Goal: Navigation & Orientation: Find specific page/section

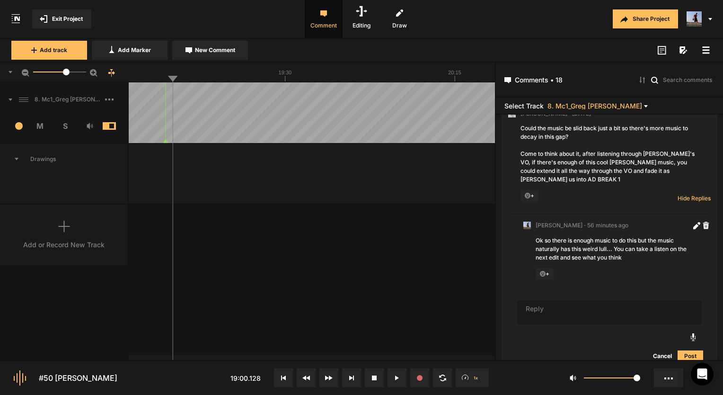
scroll to position [1845, 0]
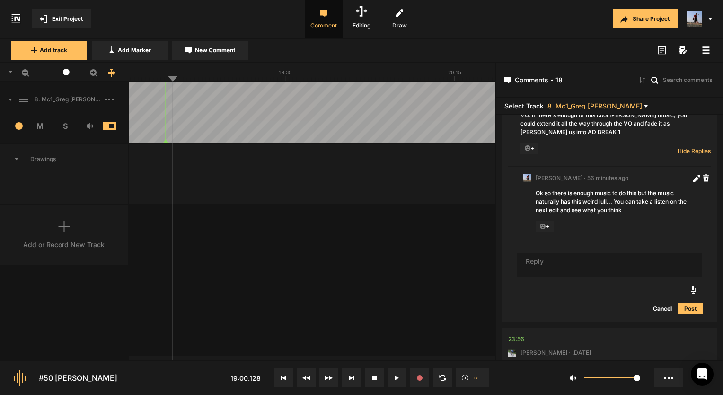
click at [72, 20] on span "Exit Project" at bounding box center [67, 19] width 31 height 9
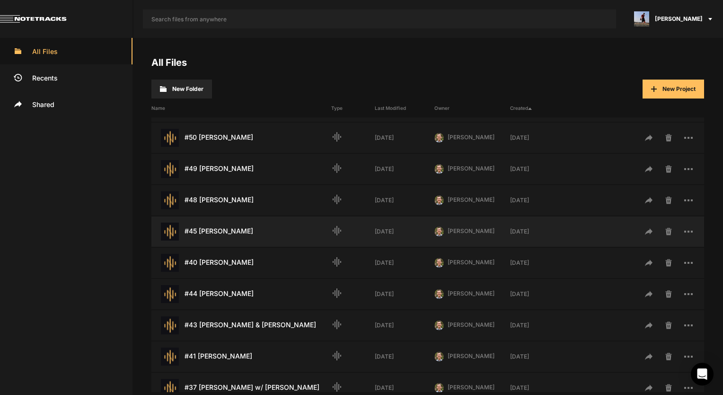
scroll to position [95, 0]
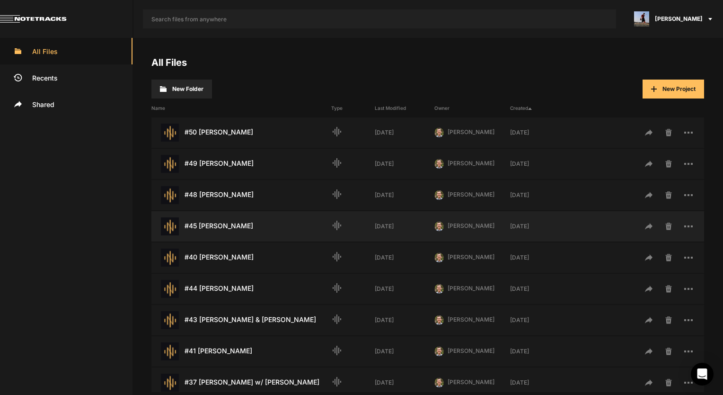
click at [234, 226] on div "#45 [PERSON_NAME] Last Modified: [DATE]" at bounding box center [241, 226] width 180 height 18
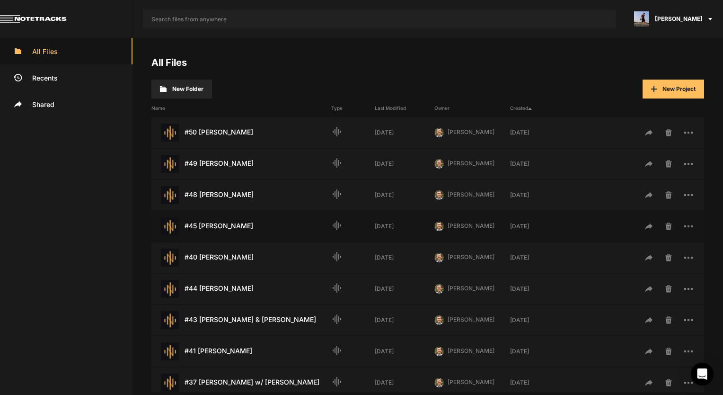
click at [234, 226] on div "#45 [PERSON_NAME] Last Modified: [DATE]" at bounding box center [241, 226] width 180 height 18
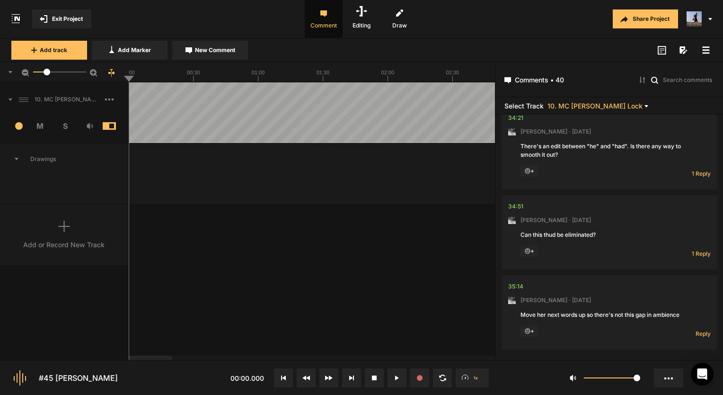
scroll to position [3266, 0]
click at [44, 22] on rect at bounding box center [45, 22] width 3 height 1
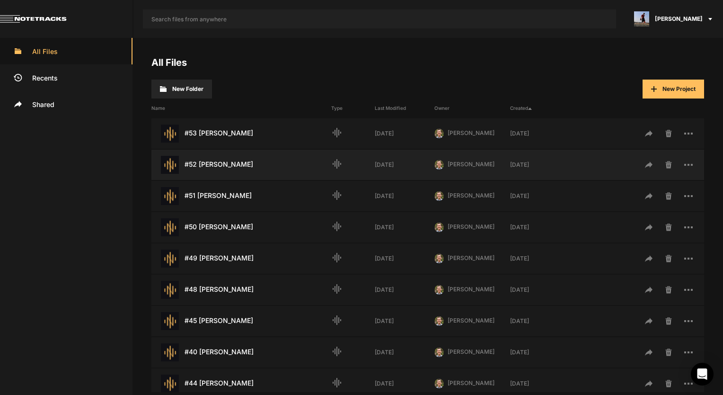
click at [237, 166] on div "#52 [PERSON_NAME] Last Modified: [DATE]" at bounding box center [241, 165] width 180 height 18
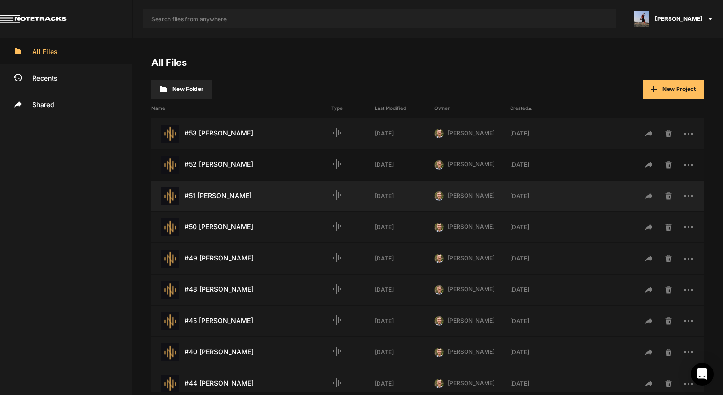
click at [227, 206] on div "#51 [PERSON_NAME] Last Modified: [DATE] graphic_eq [DATE] [PERSON_NAME] PH [DAT…" at bounding box center [427, 196] width 553 height 30
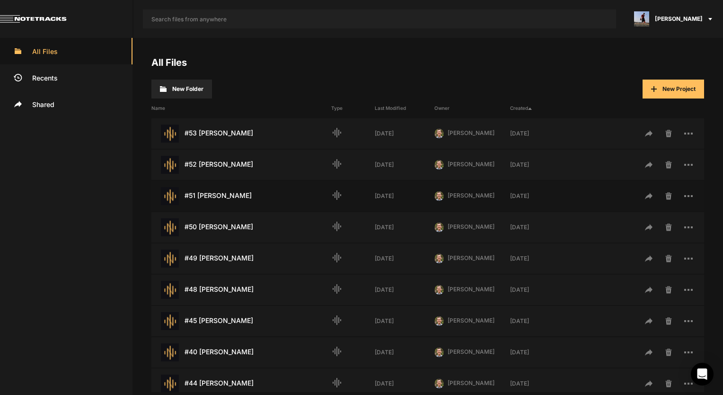
click at [227, 206] on div "#51 [PERSON_NAME] Last Modified: [DATE] graphic_eq [DATE] [PERSON_NAME] PH [DAT…" at bounding box center [427, 196] width 553 height 30
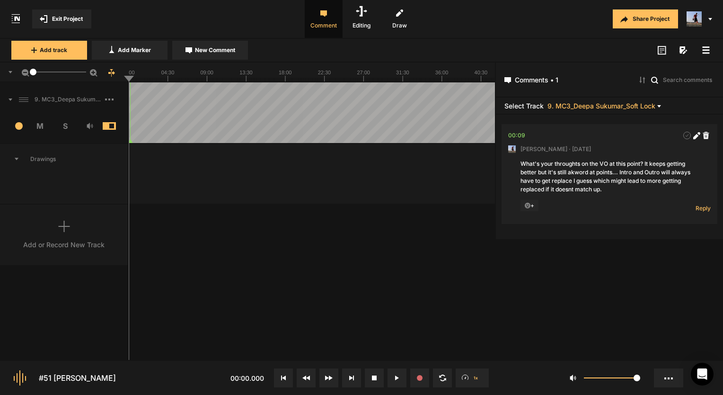
click at [70, 20] on span "Exit Project" at bounding box center [67, 19] width 31 height 9
